Goal: Register for event/course

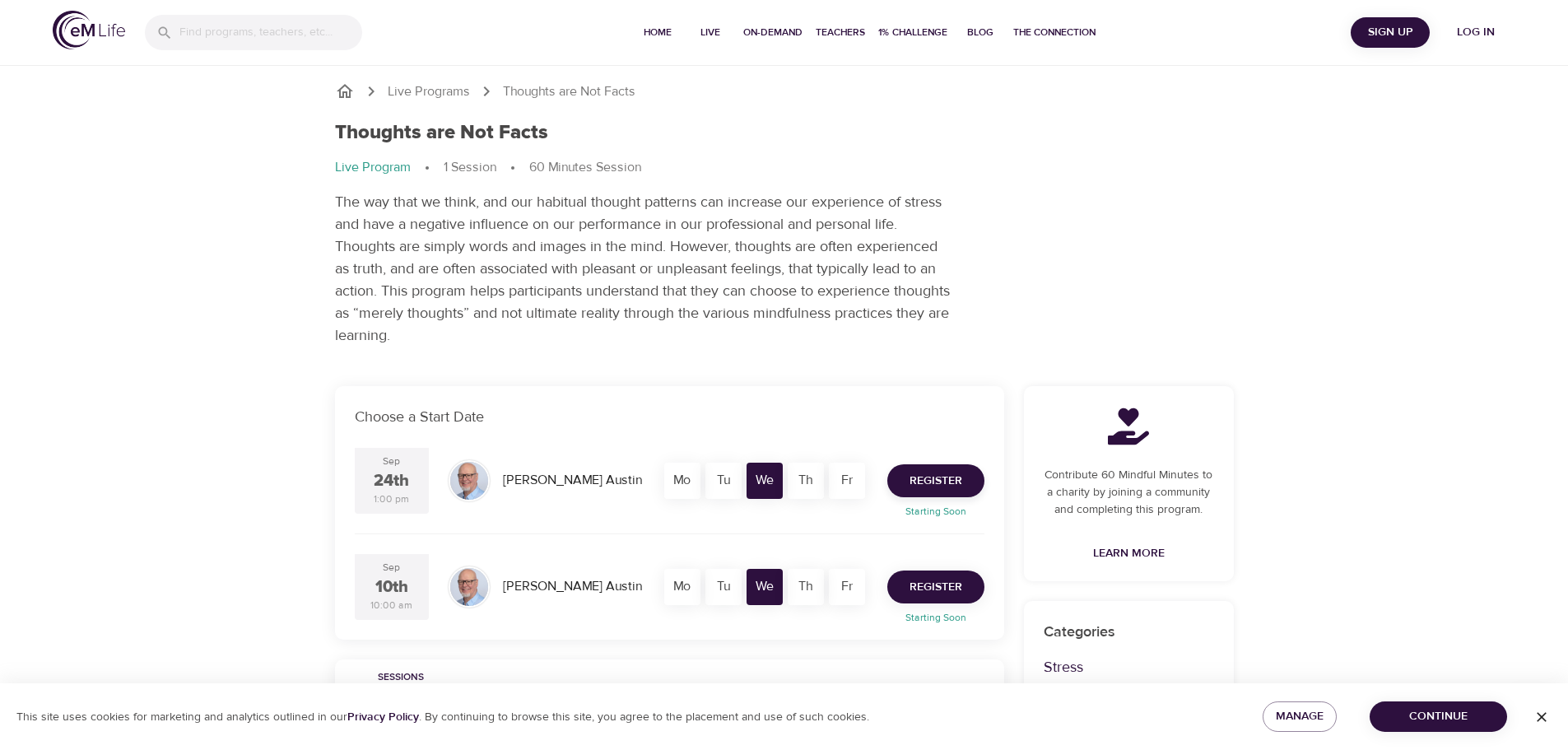
click at [941, 590] on span "Register" at bounding box center [936, 587] width 52 height 21
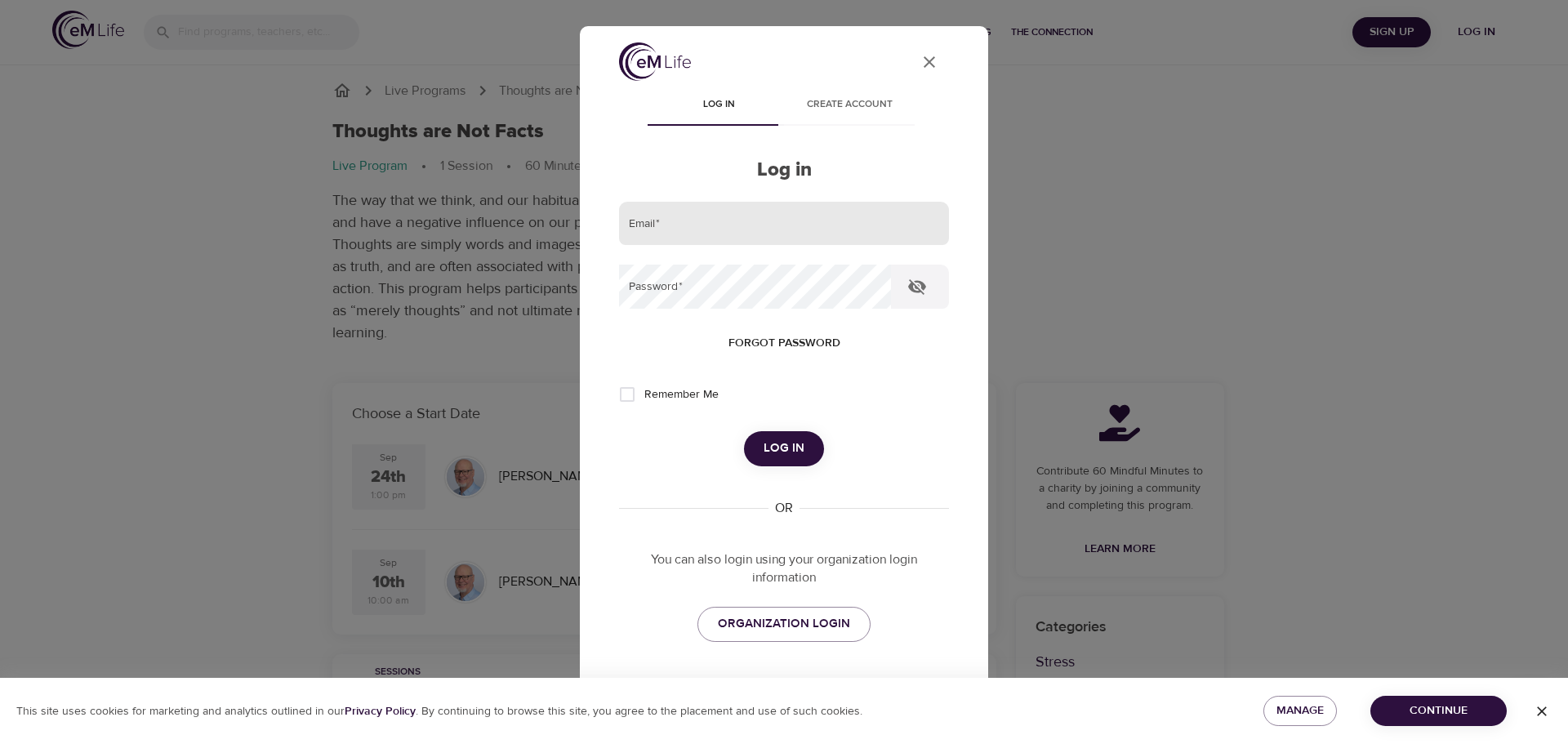
type input "[PERSON_NAME][EMAIL_ADDRESS][PERSON_NAME][DOMAIN_NAME]"
click at [777, 453] on span "Log in" at bounding box center [784, 449] width 41 height 21
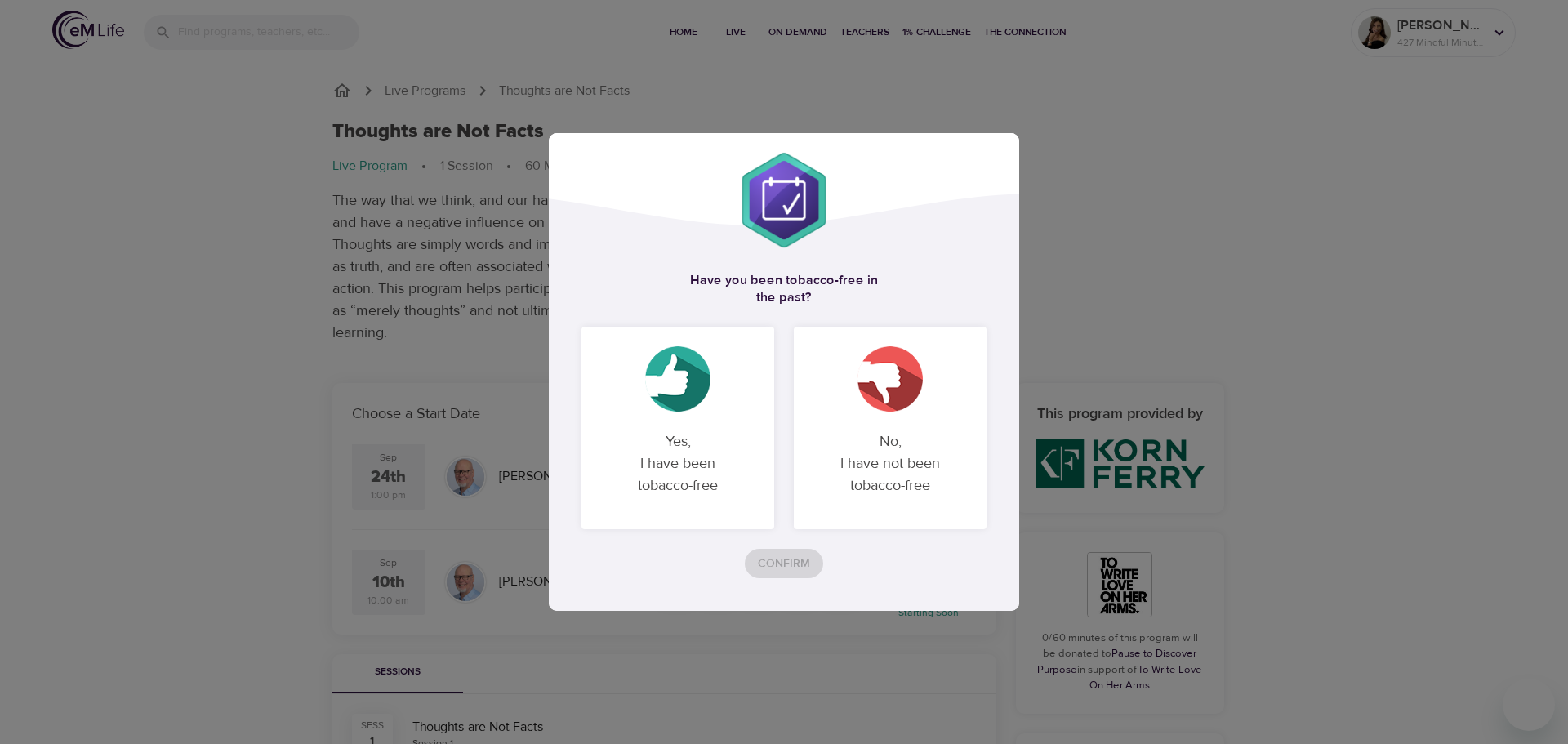
click at [723, 452] on p "Yes, I have been tobacco-free" at bounding box center [678, 464] width 153 height 92
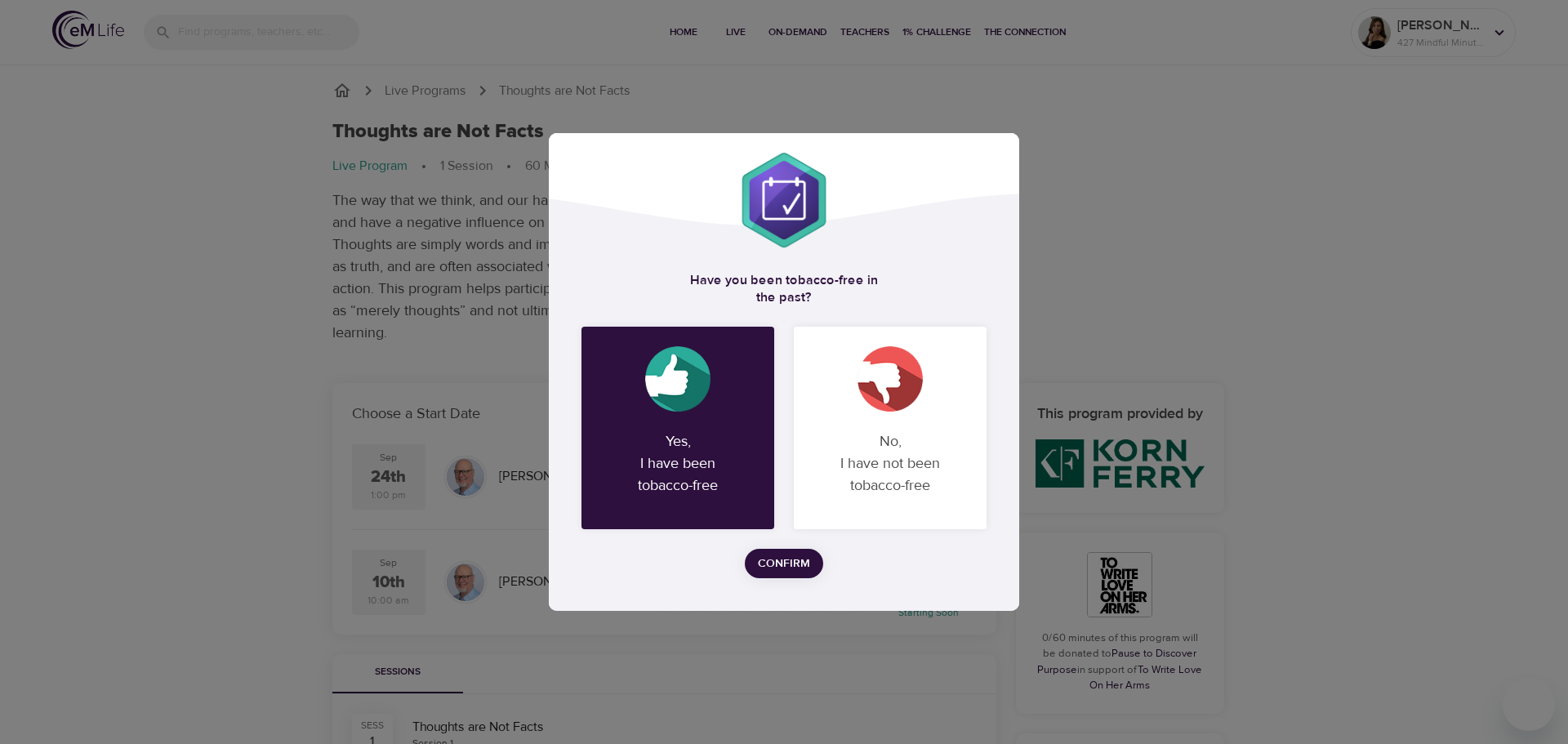
click at [774, 557] on span "Confirm" at bounding box center [783, 564] width 52 height 21
